Goal: Task Accomplishment & Management: Complete application form

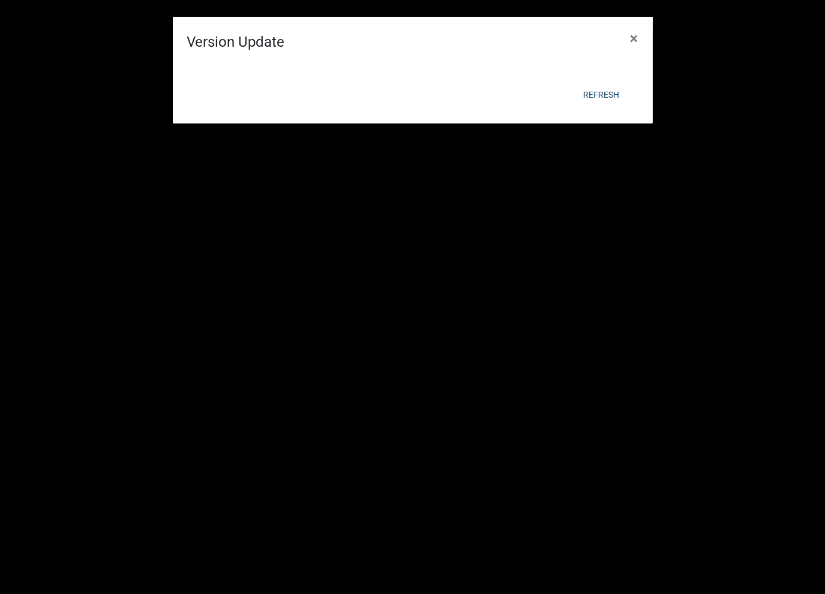
scroll to position [4317, 0]
click at [604, 96] on div "Refresh" at bounding box center [491, 109] width 296 height 31
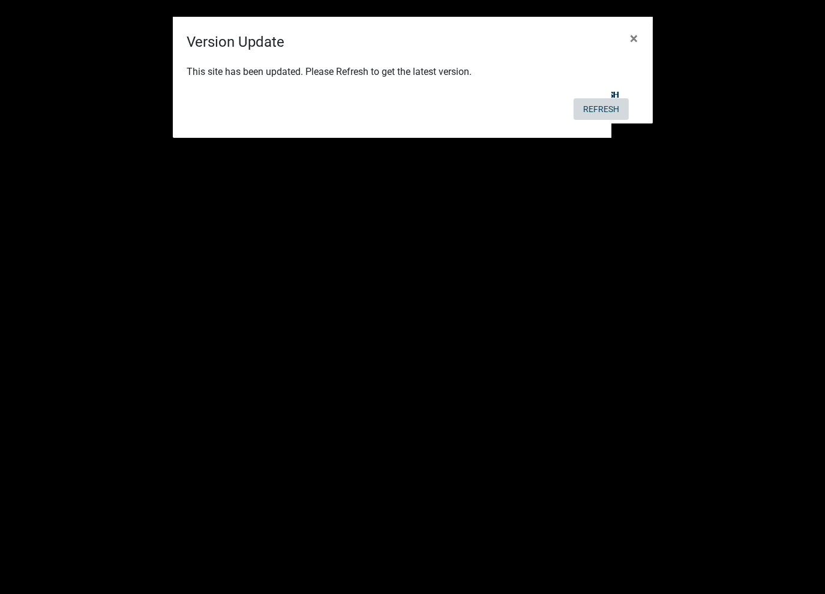
click at [590, 112] on button "Refresh" at bounding box center [600, 109] width 55 height 22
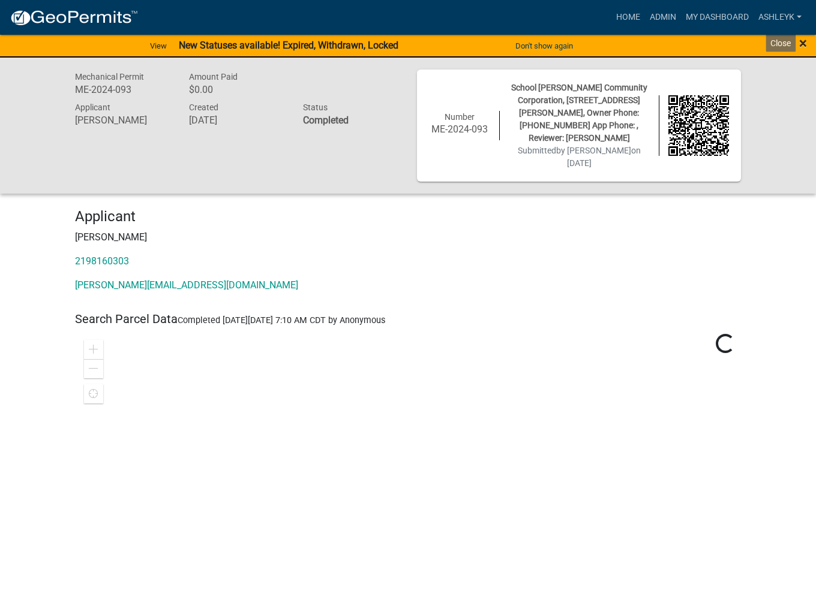
click at [804, 40] on span "×" at bounding box center [803, 43] width 8 height 17
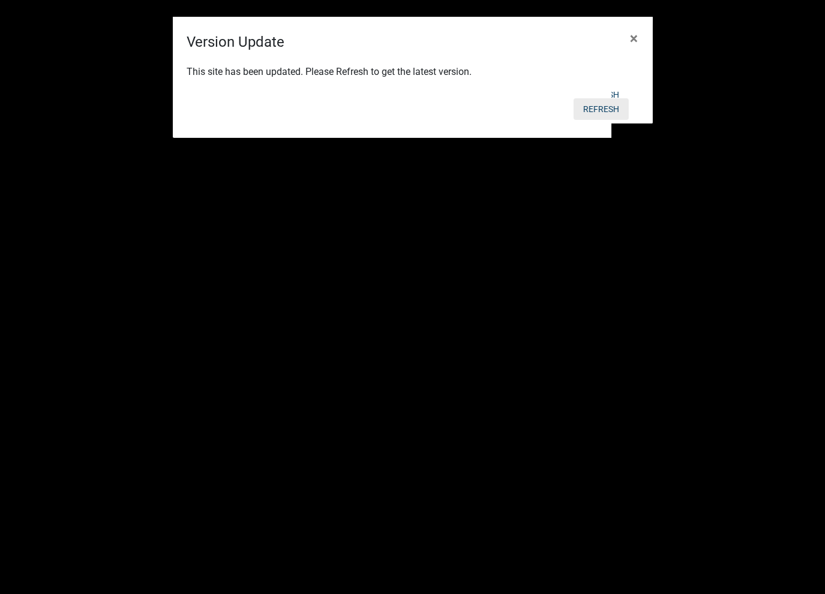
click at [613, 107] on button "Refresh" at bounding box center [600, 109] width 55 height 22
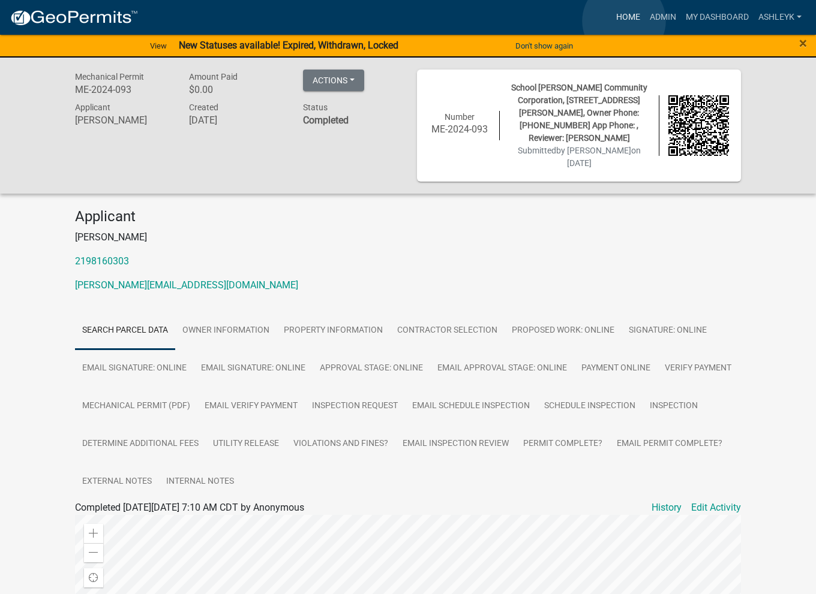
click at [624, 21] on link "Home" at bounding box center [628, 17] width 34 height 23
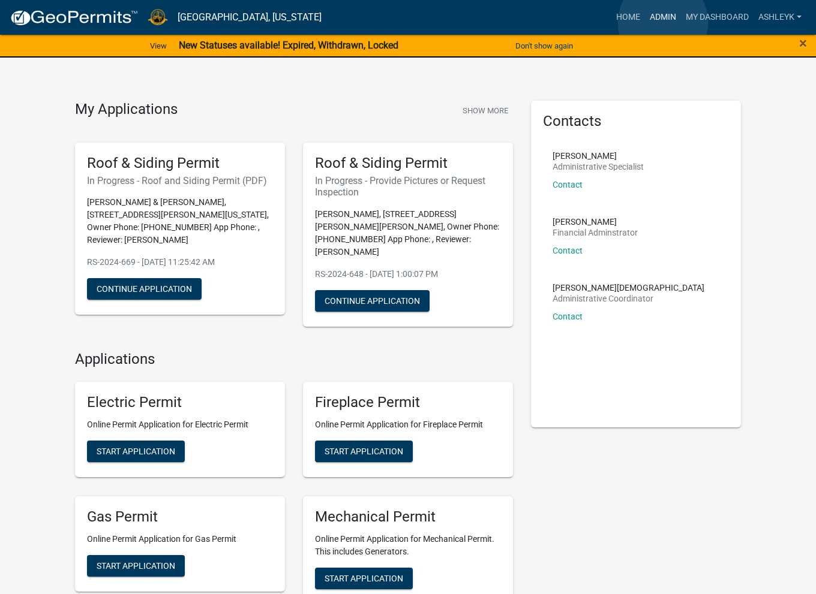
click at [662, 22] on link "Admin" at bounding box center [663, 17] width 36 height 23
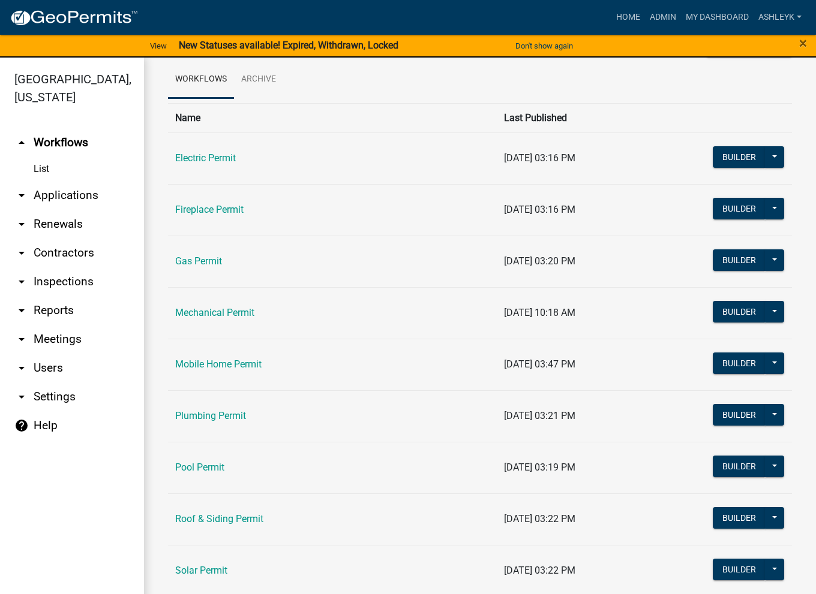
scroll to position [118, 0]
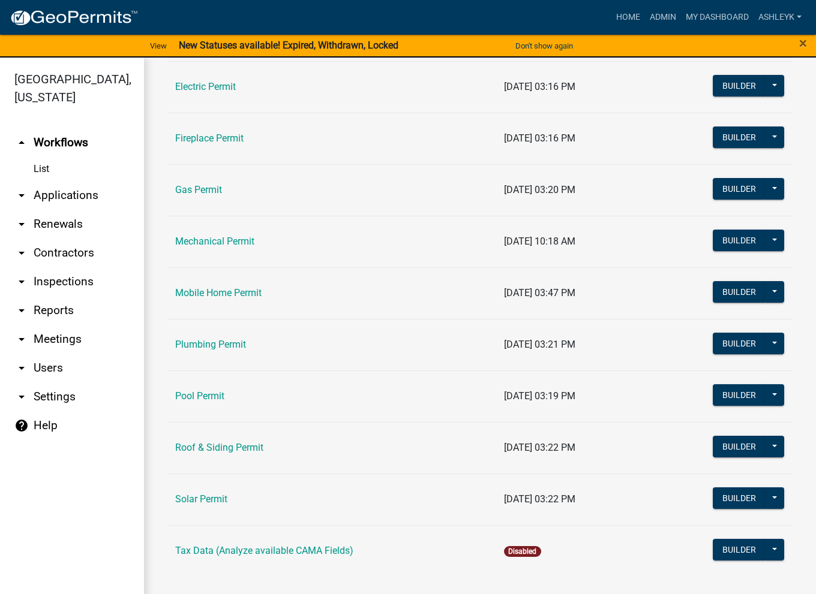
click at [201, 401] on td "Pool Permit" at bounding box center [332, 397] width 329 height 52
click at [201, 394] on link "Pool Permit" at bounding box center [199, 395] width 49 height 11
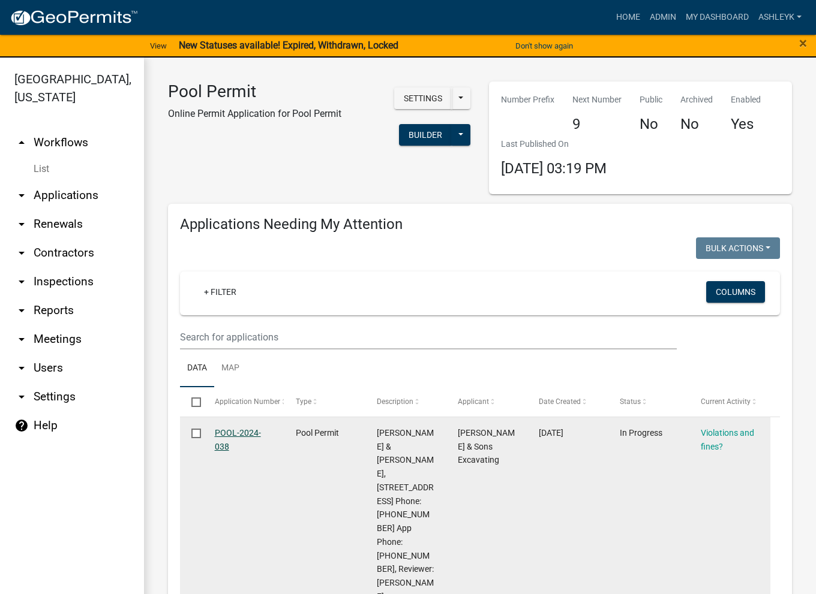
click at [223, 434] on link "POOL-2024-038" at bounding box center [238, 439] width 46 height 23
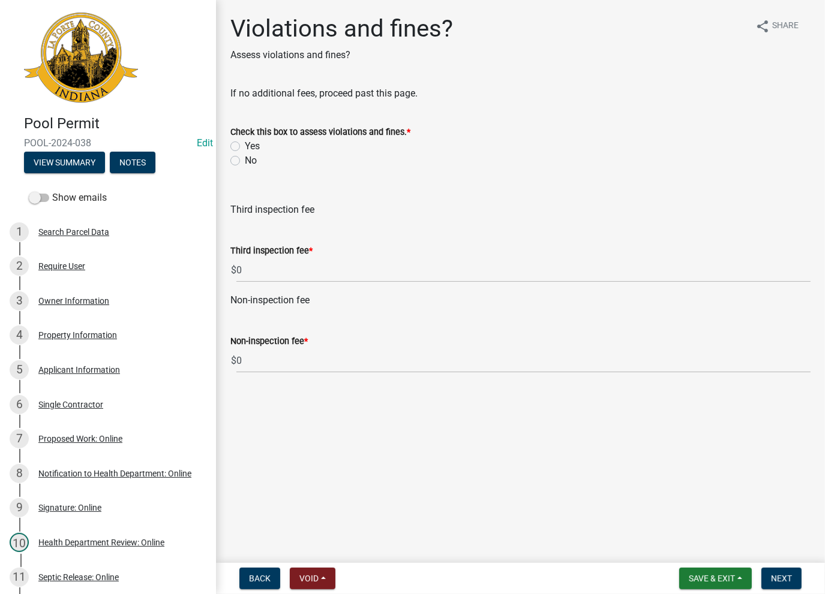
drag, startPoint x: 236, startPoint y: 157, endPoint x: 247, endPoint y: 161, distance: 12.1
click at [245, 157] on label "No" at bounding box center [251, 161] width 12 height 14
click at [245, 157] on input "No" at bounding box center [249, 158] width 8 height 8
radio input "true"
click at [777, 583] on button "Next" at bounding box center [781, 579] width 40 height 22
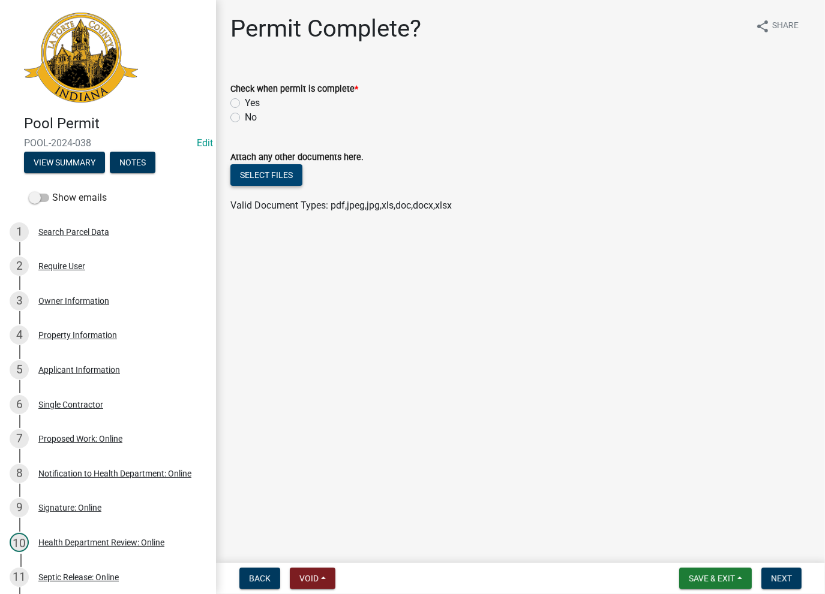
click at [268, 182] on button "Select files" at bounding box center [266, 175] width 72 height 22
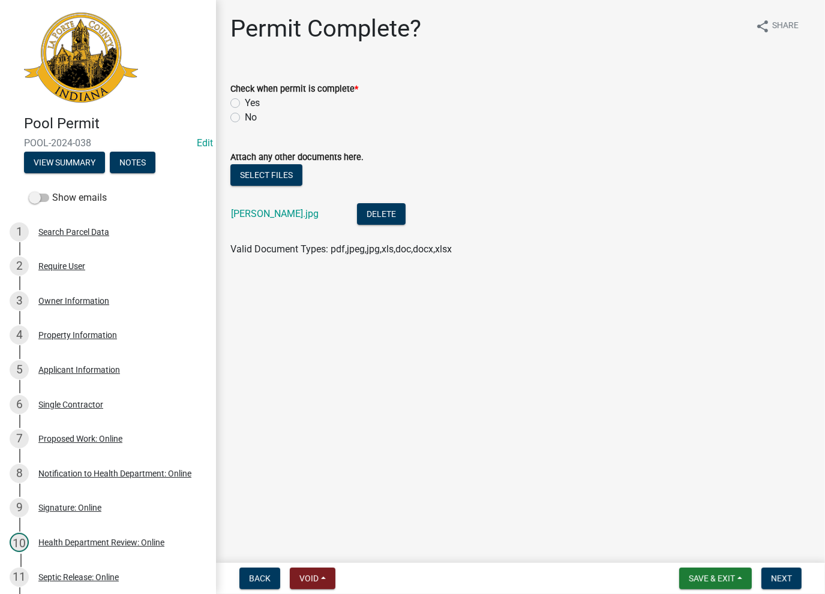
click at [245, 98] on label "Yes" at bounding box center [252, 103] width 15 height 14
click at [245, 98] on input "Yes" at bounding box center [249, 100] width 8 height 8
radio input "true"
click at [774, 587] on button "Next" at bounding box center [781, 579] width 40 height 22
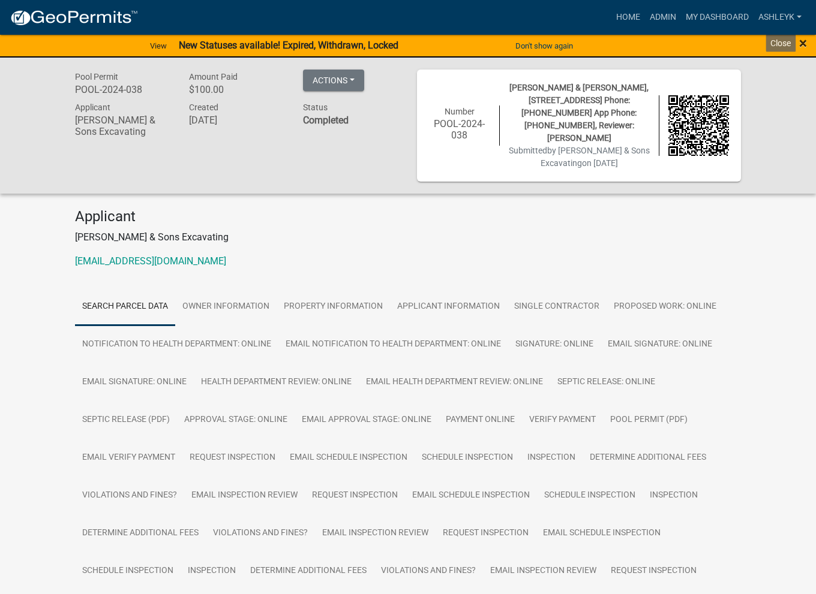
click at [804, 43] on span "×" at bounding box center [803, 43] width 8 height 17
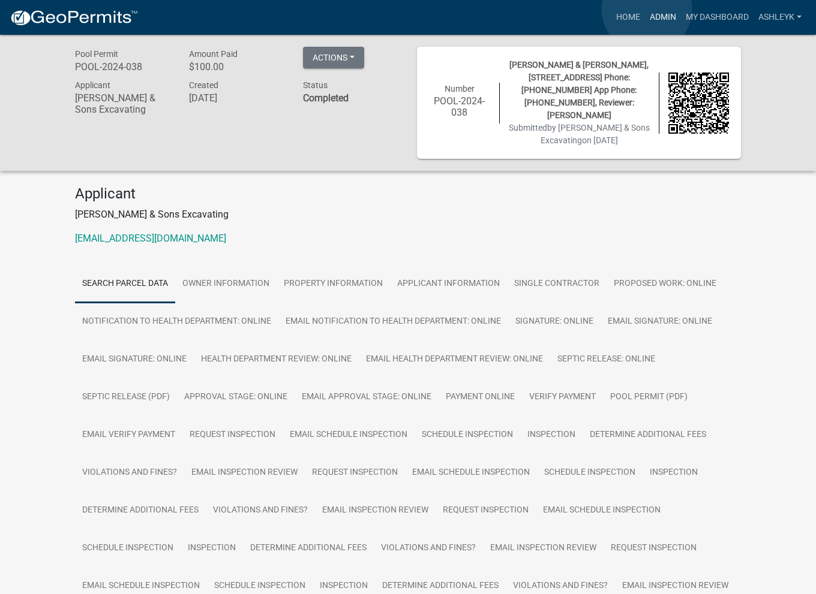
click at [646, 9] on link "Admin" at bounding box center [663, 17] width 36 height 23
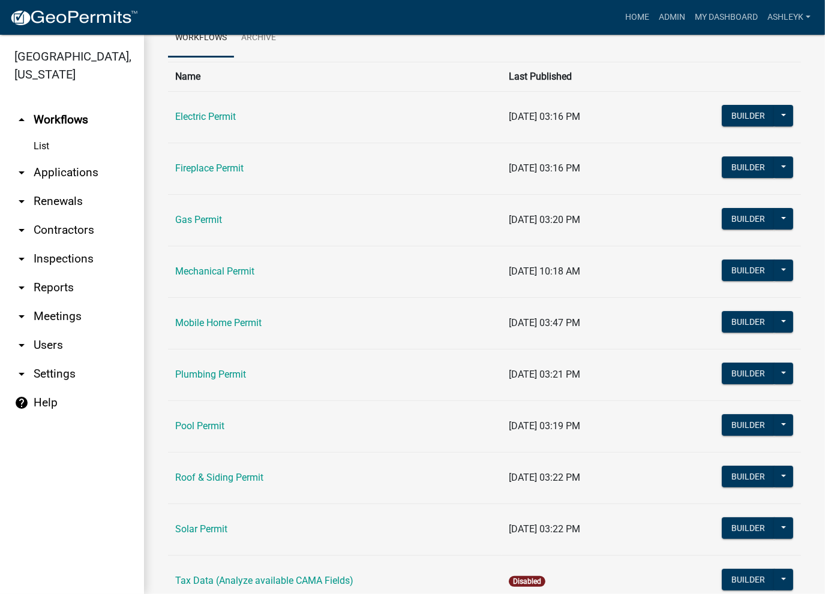
scroll to position [109, 0]
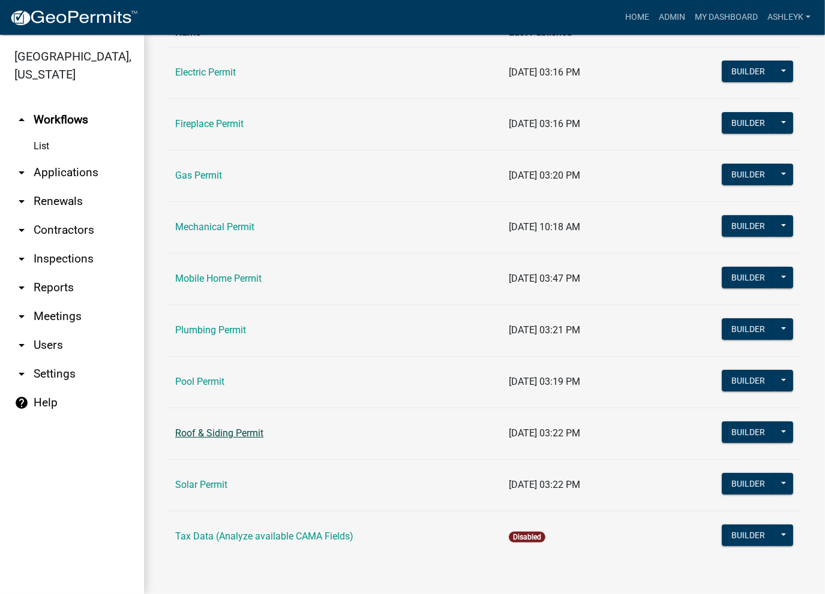
click at [209, 433] on link "Roof & Siding Permit" at bounding box center [219, 433] width 88 height 11
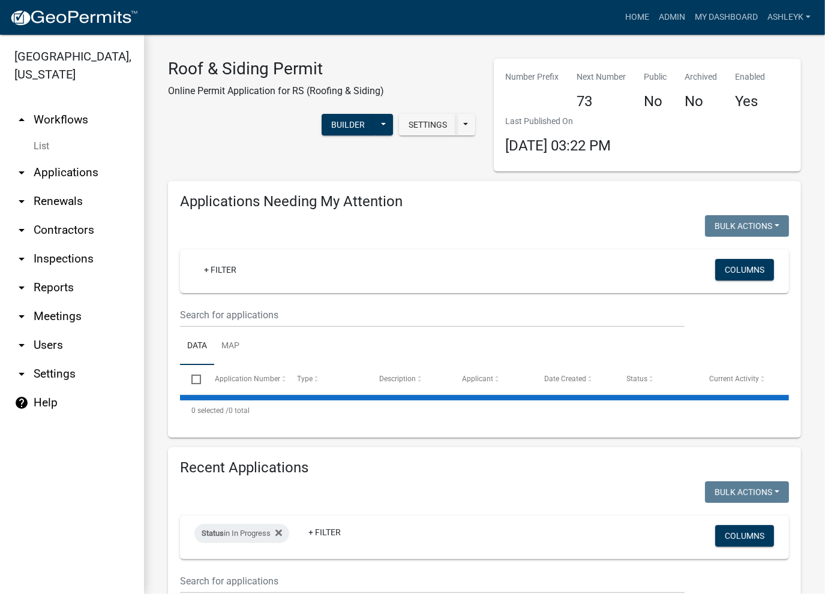
select select "3: 100"
